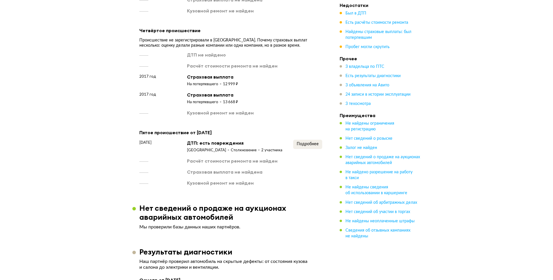
scroll to position [1045, 0]
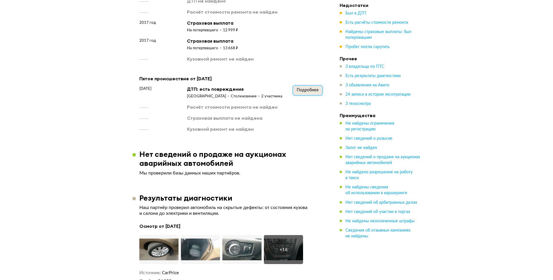
click at [312, 88] on span "Подробнее" at bounding box center [308, 90] width 22 height 4
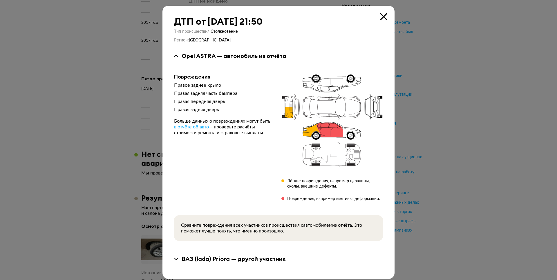
click at [384, 17] on icon at bounding box center [383, 16] width 7 height 7
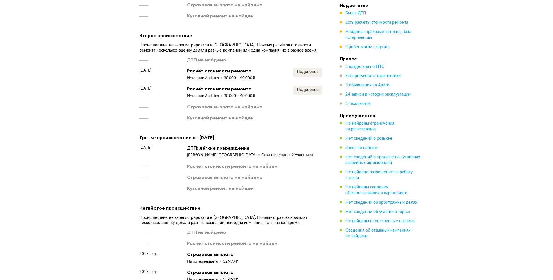
scroll to position [801, 0]
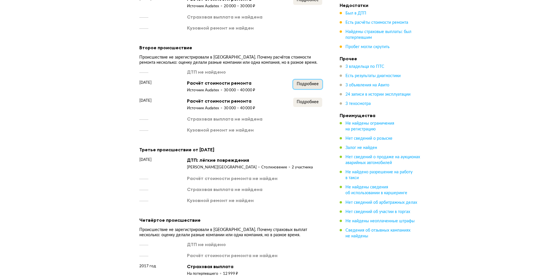
click at [313, 85] on button "Подробнее" at bounding box center [307, 84] width 29 height 9
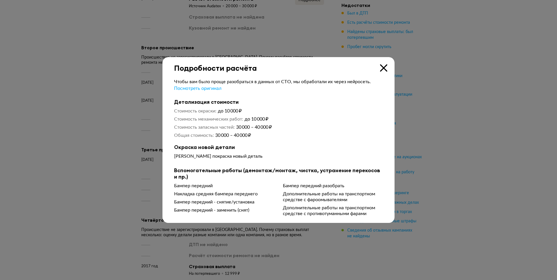
click at [385, 68] on icon at bounding box center [383, 67] width 7 height 7
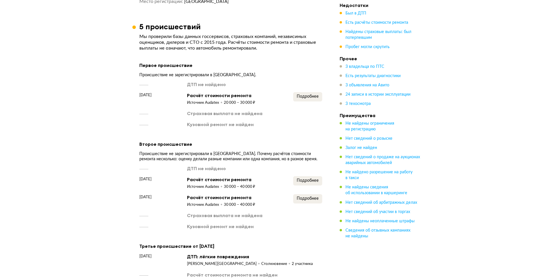
scroll to position [697, 0]
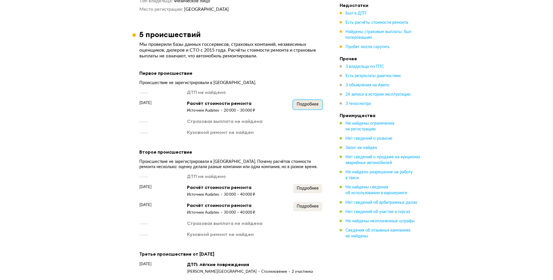
click at [304, 103] on span "Подробнее" at bounding box center [308, 104] width 22 height 4
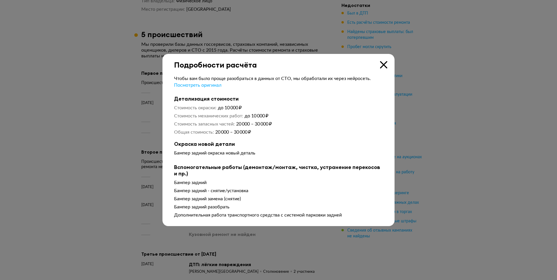
click at [384, 64] on icon at bounding box center [383, 64] width 7 height 7
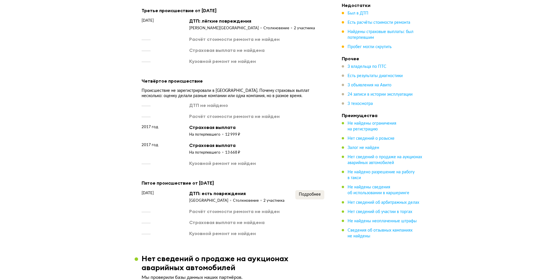
scroll to position [906, 0]
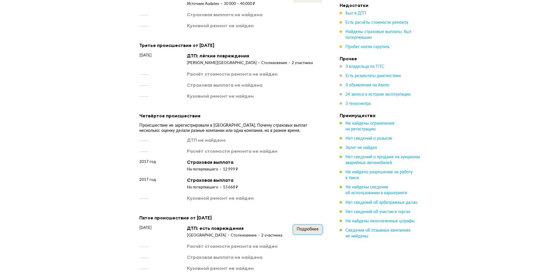
click at [301, 230] on span "Подробнее" at bounding box center [308, 230] width 22 height 4
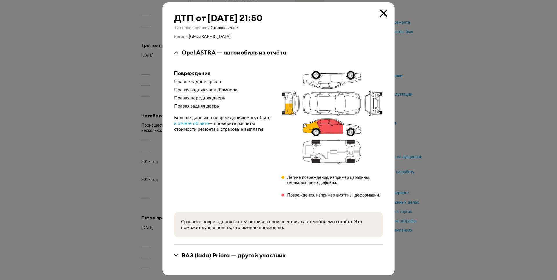
scroll to position [5, 0]
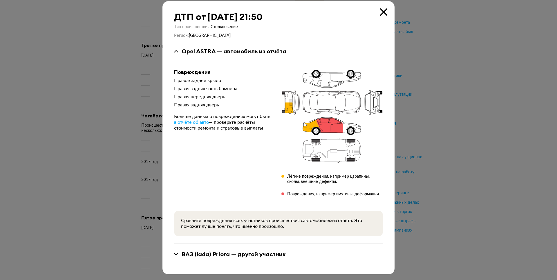
click at [229, 255] on div "ВАЗ (lada) Priora — другой участник" at bounding box center [234, 255] width 104 height 8
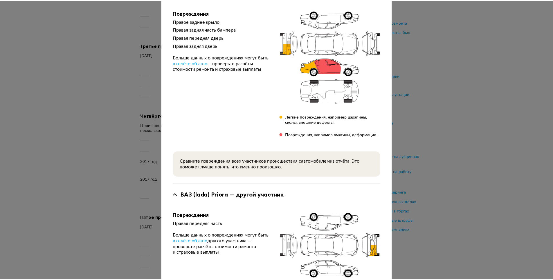
scroll to position [0, 0]
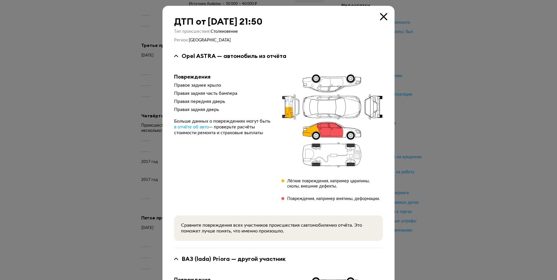
click at [380, 16] on icon at bounding box center [383, 16] width 7 height 7
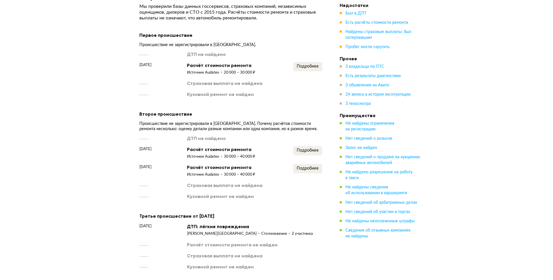
scroll to position [731, 0]
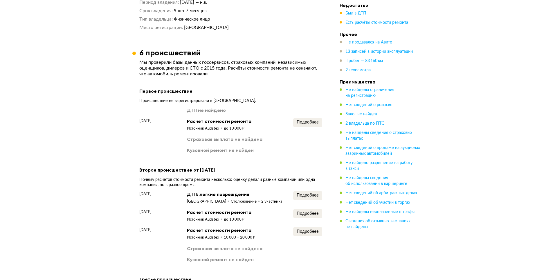
scroll to position [522, 0]
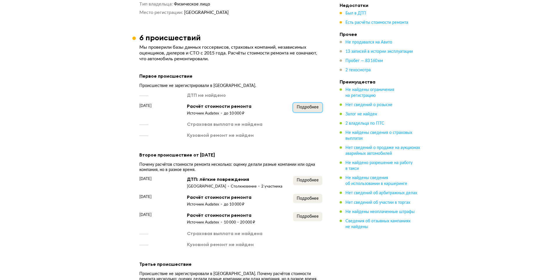
click at [306, 106] on span "Подробнее" at bounding box center [308, 107] width 22 height 4
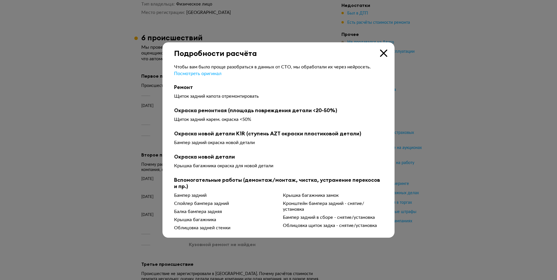
click at [383, 55] on icon at bounding box center [383, 53] width 7 height 7
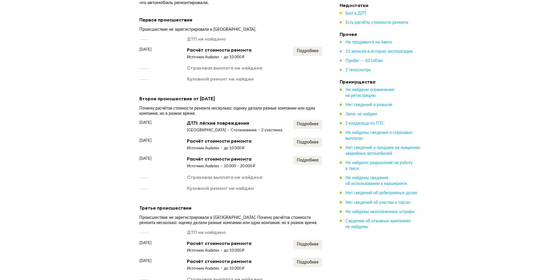
scroll to position [592, 0]
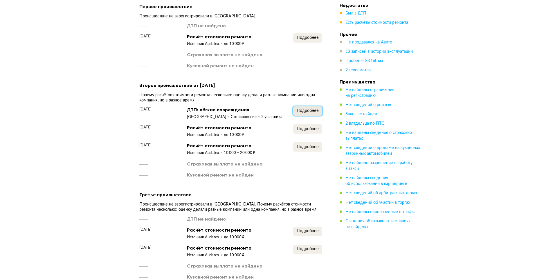
click at [310, 109] on span "Подробнее" at bounding box center [308, 111] width 22 height 4
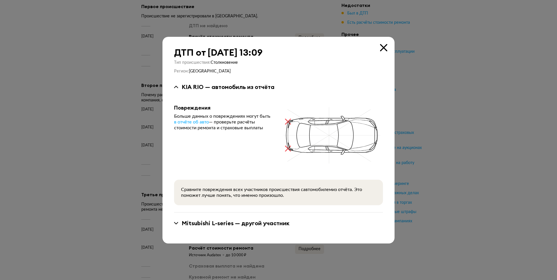
click at [382, 49] on icon at bounding box center [383, 47] width 7 height 7
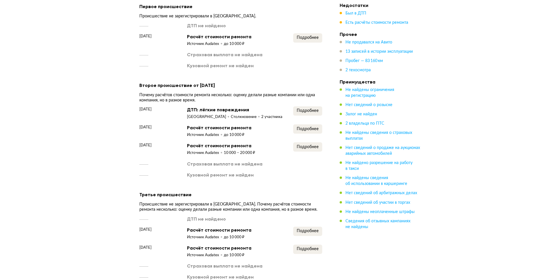
click at [313, 133] on div "Подробнее" at bounding box center [307, 131] width 29 height 13
click at [314, 130] on button "Подробнее" at bounding box center [307, 129] width 29 height 9
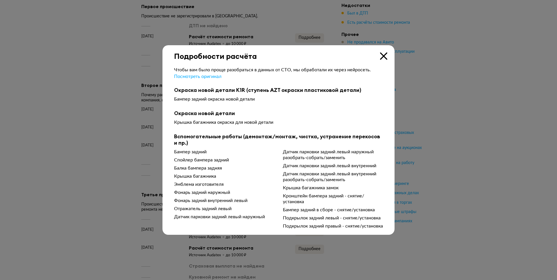
click at [386, 53] on icon at bounding box center [383, 56] width 7 height 7
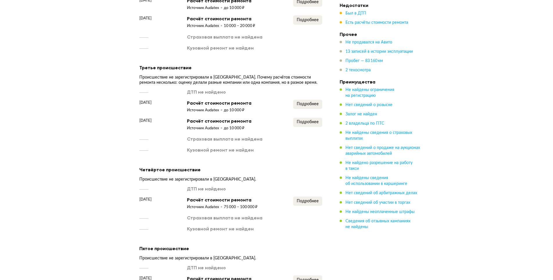
scroll to position [766, 0]
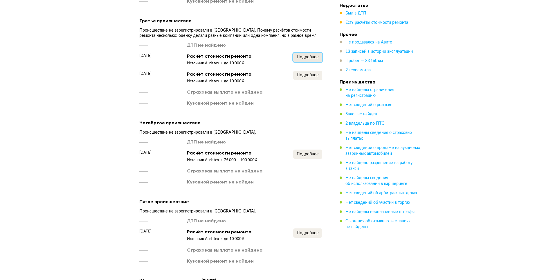
click at [310, 57] on span "Подробнее" at bounding box center [308, 57] width 22 height 4
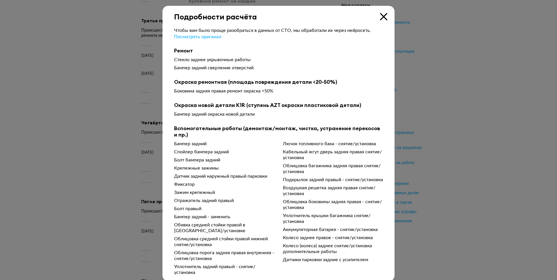
click at [383, 17] on icon at bounding box center [383, 16] width 7 height 7
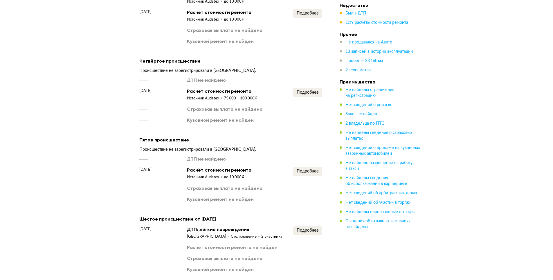
scroll to position [871, 0]
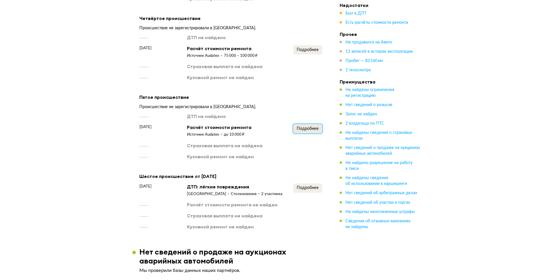
click at [311, 125] on button "Подробнее" at bounding box center [307, 128] width 29 height 9
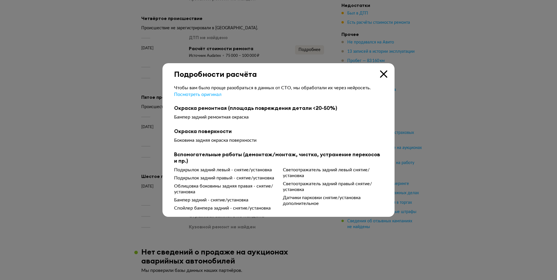
click at [385, 71] on icon at bounding box center [383, 74] width 7 height 7
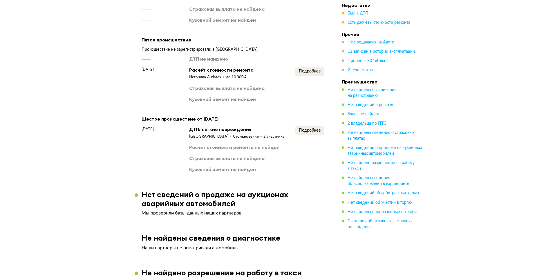
scroll to position [940, 0]
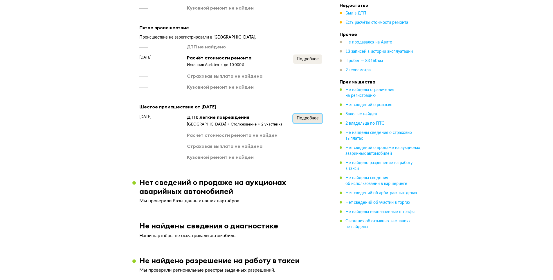
click at [317, 120] on button "Подробнее" at bounding box center [307, 118] width 29 height 9
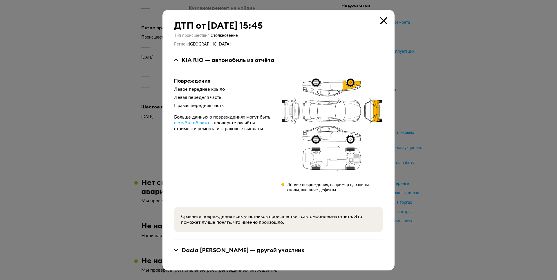
click at [263, 251] on div "Dacia Logan — другой участник" at bounding box center [243, 251] width 123 height 8
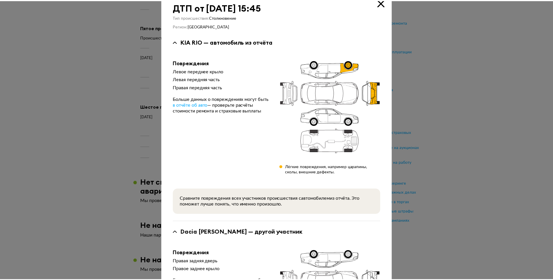
scroll to position [0, 0]
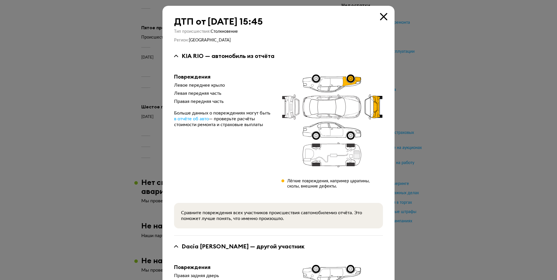
click at [384, 18] on icon at bounding box center [383, 16] width 7 height 7
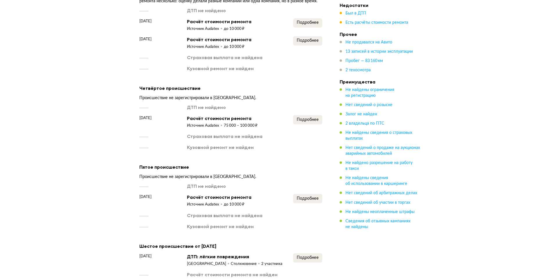
scroll to position [731, 0]
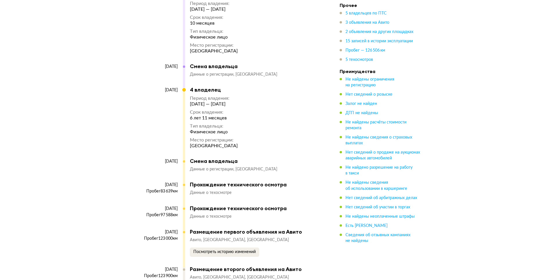
scroll to position [2090, 0]
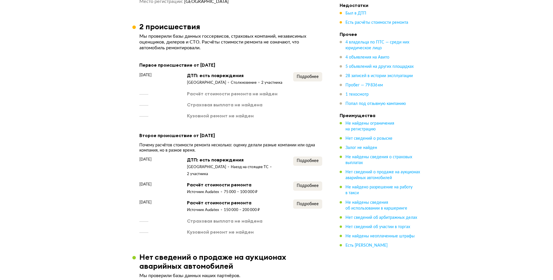
scroll to position [801, 0]
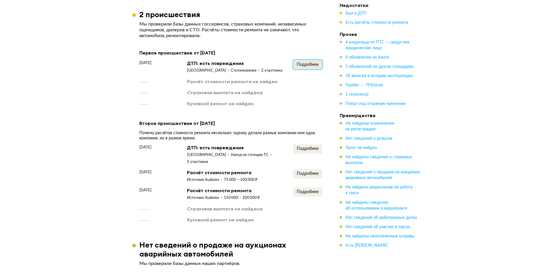
click at [310, 67] on span "Подробнее" at bounding box center [308, 65] width 22 height 4
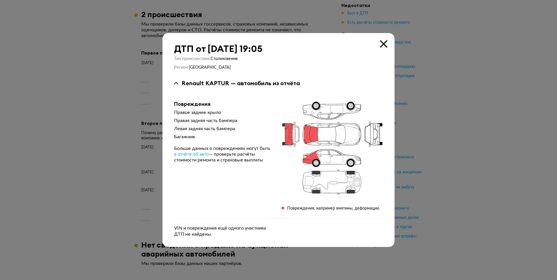
click at [387, 44] on icon at bounding box center [383, 43] width 7 height 7
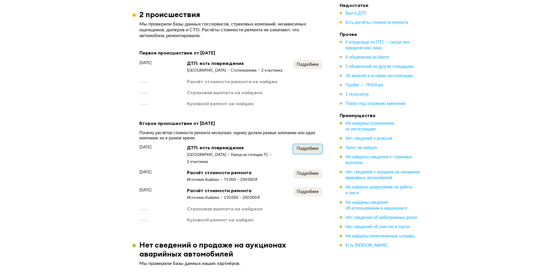
click at [307, 150] on span "Подробнее" at bounding box center [308, 149] width 22 height 4
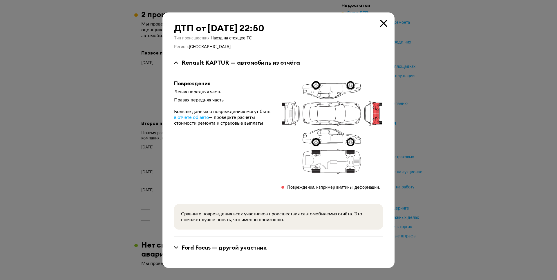
click at [383, 25] on icon at bounding box center [383, 23] width 7 height 7
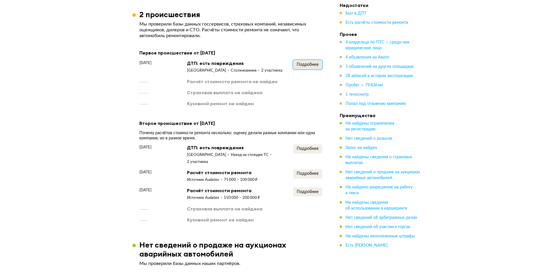
click at [308, 67] on span "Подробнее" at bounding box center [308, 65] width 22 height 4
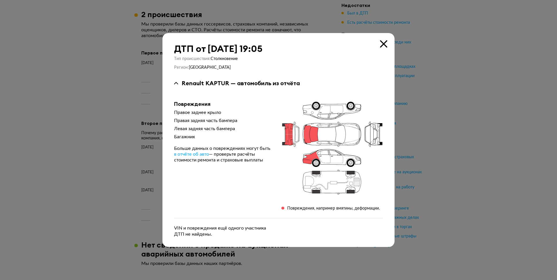
click at [385, 46] on icon at bounding box center [383, 43] width 7 height 7
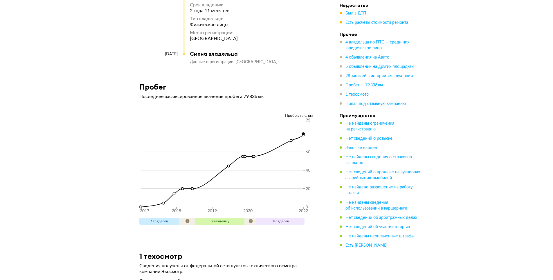
scroll to position [3344, 0]
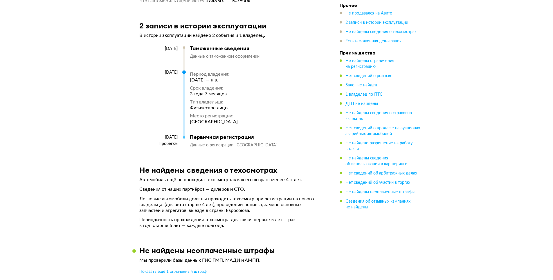
scroll to position [866, 0]
